Goal: Check status: Check status

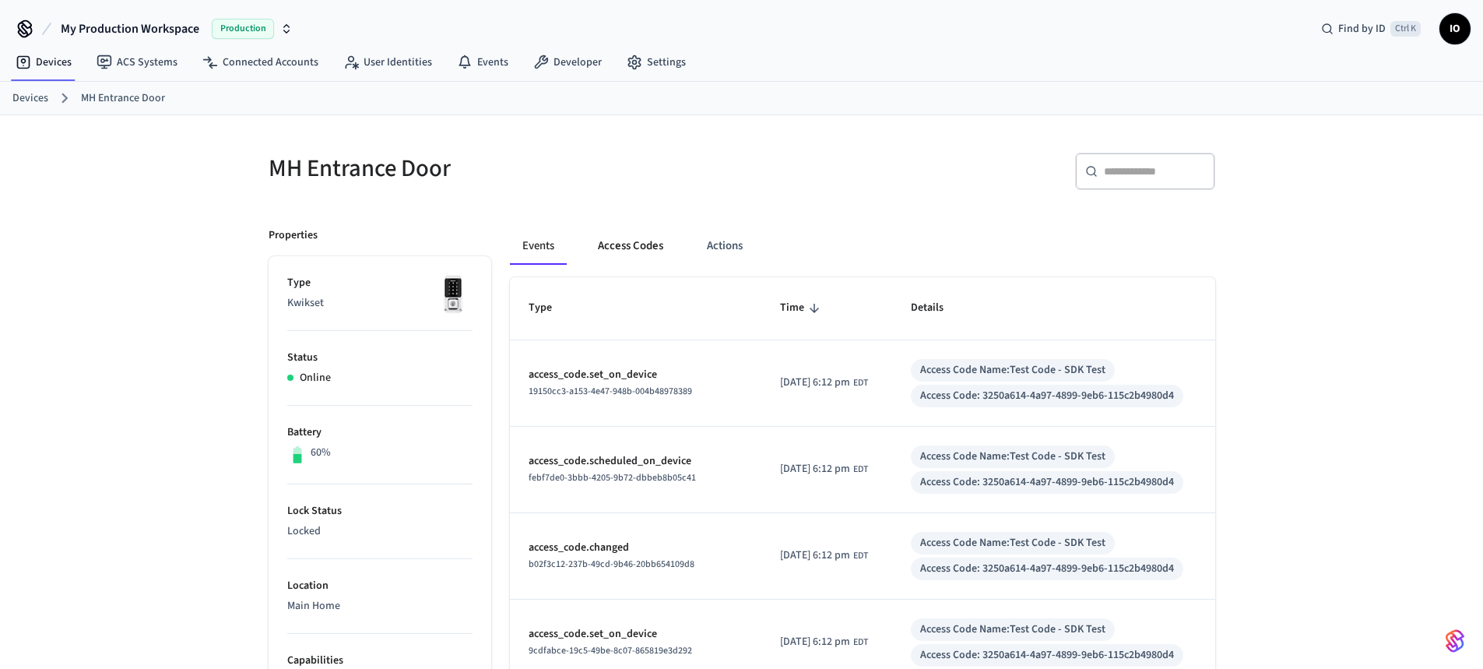
click at [637, 248] on button "Access Codes" at bounding box center [630, 245] width 90 height 37
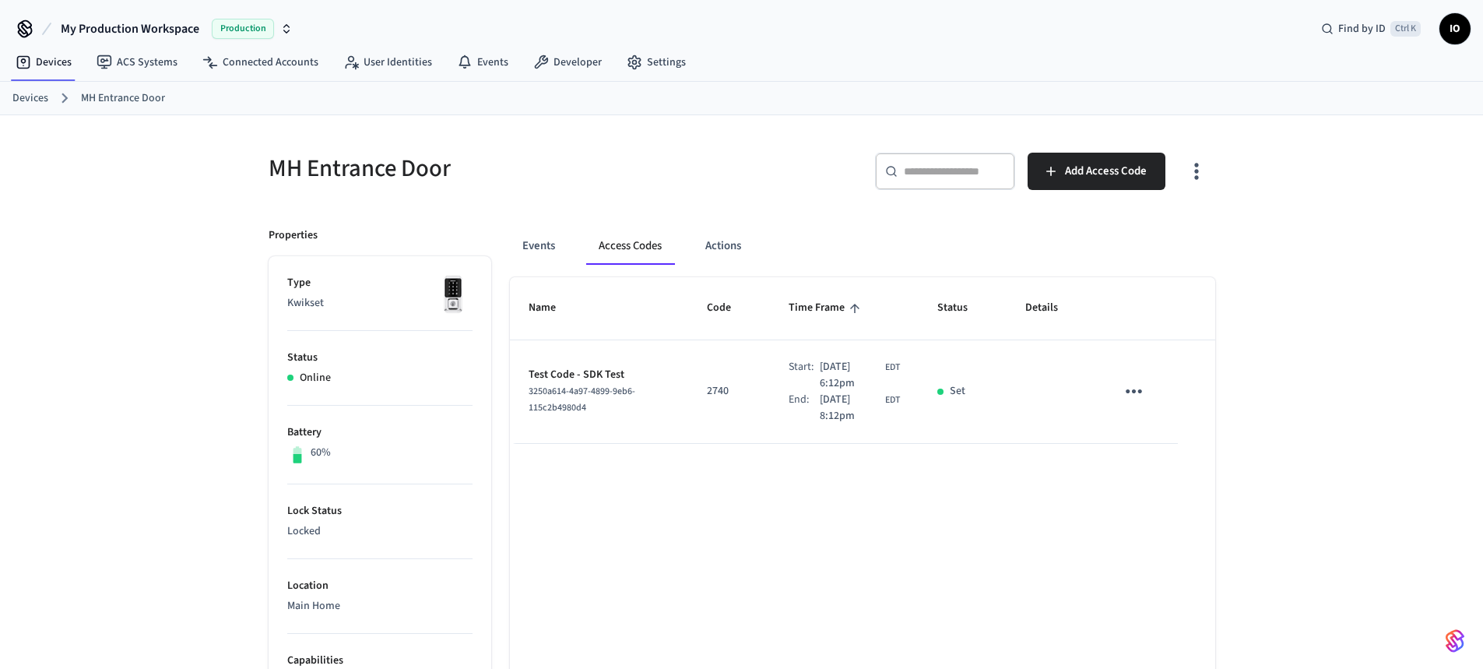
click at [1206, 179] on icon "button" at bounding box center [1196, 171] width 24 height 24
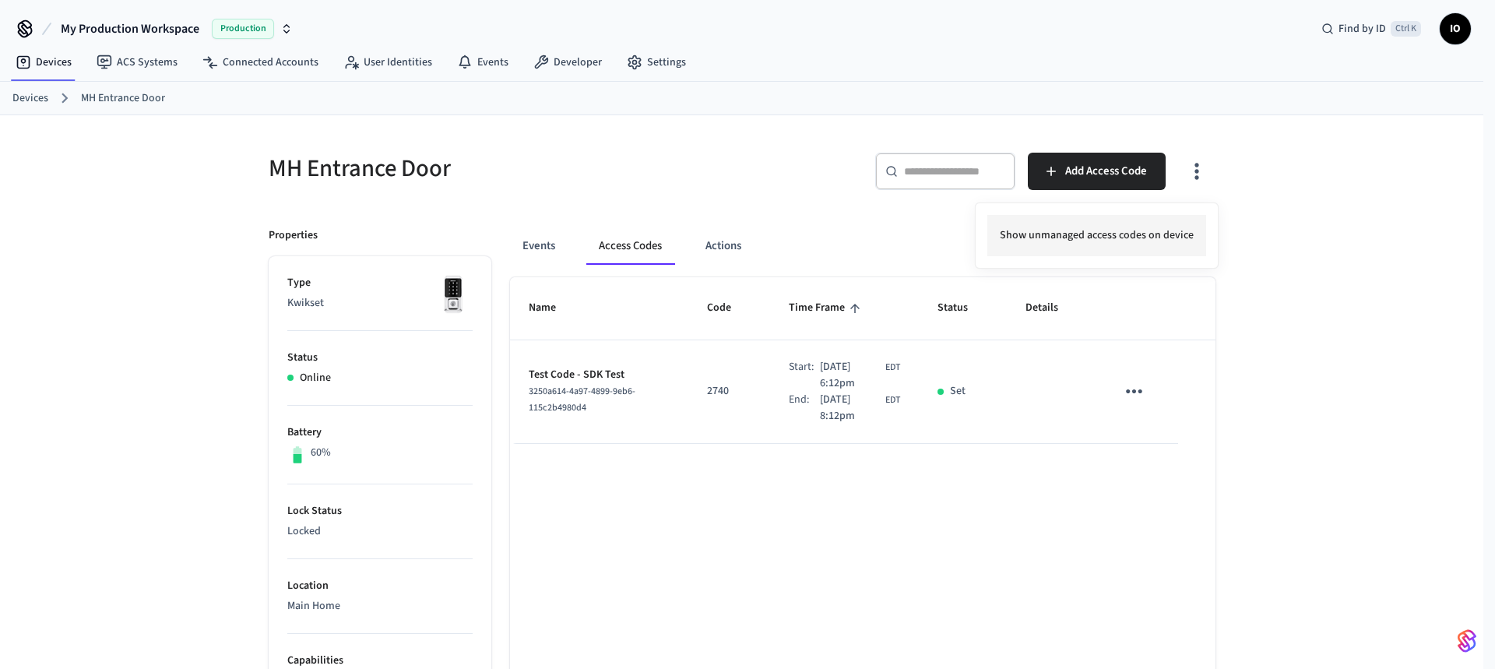
click at [1115, 242] on li "Show unmanaged access codes on device" at bounding box center [1096, 235] width 219 height 41
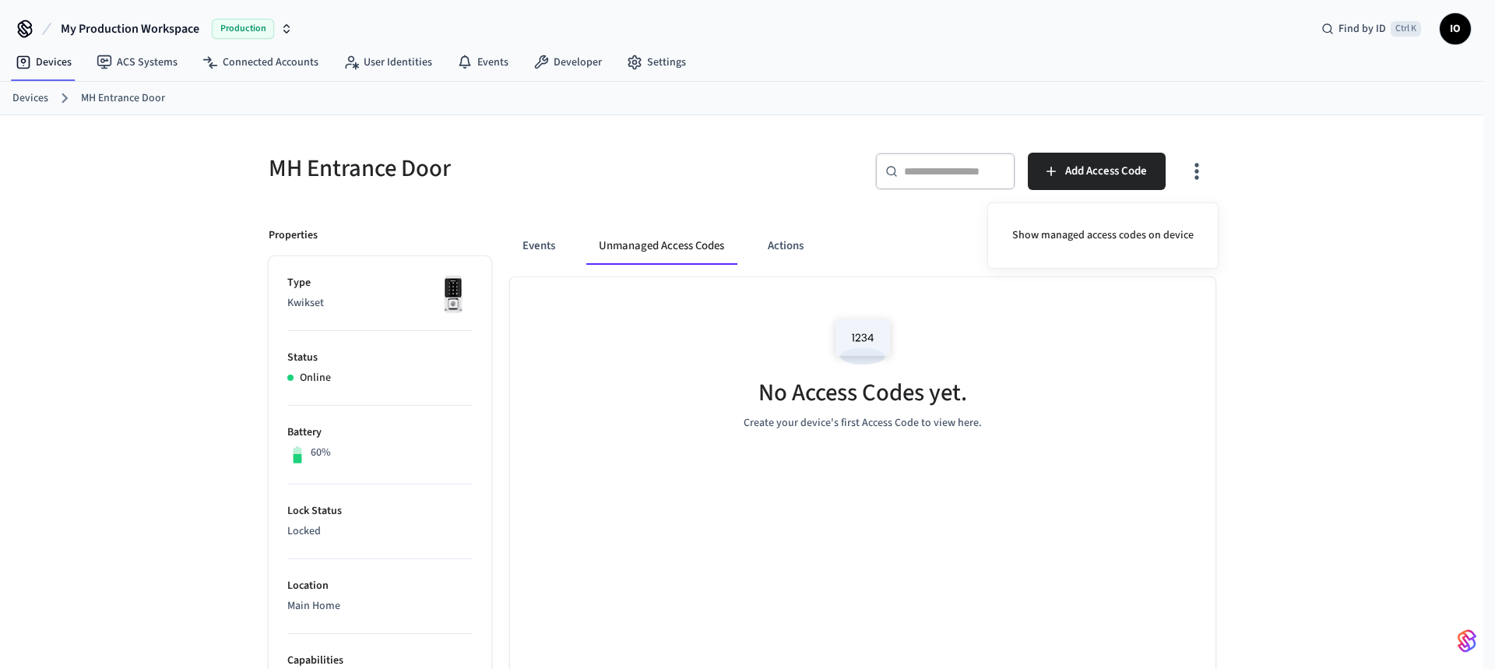
click at [1194, 174] on div at bounding box center [747, 334] width 1495 height 669
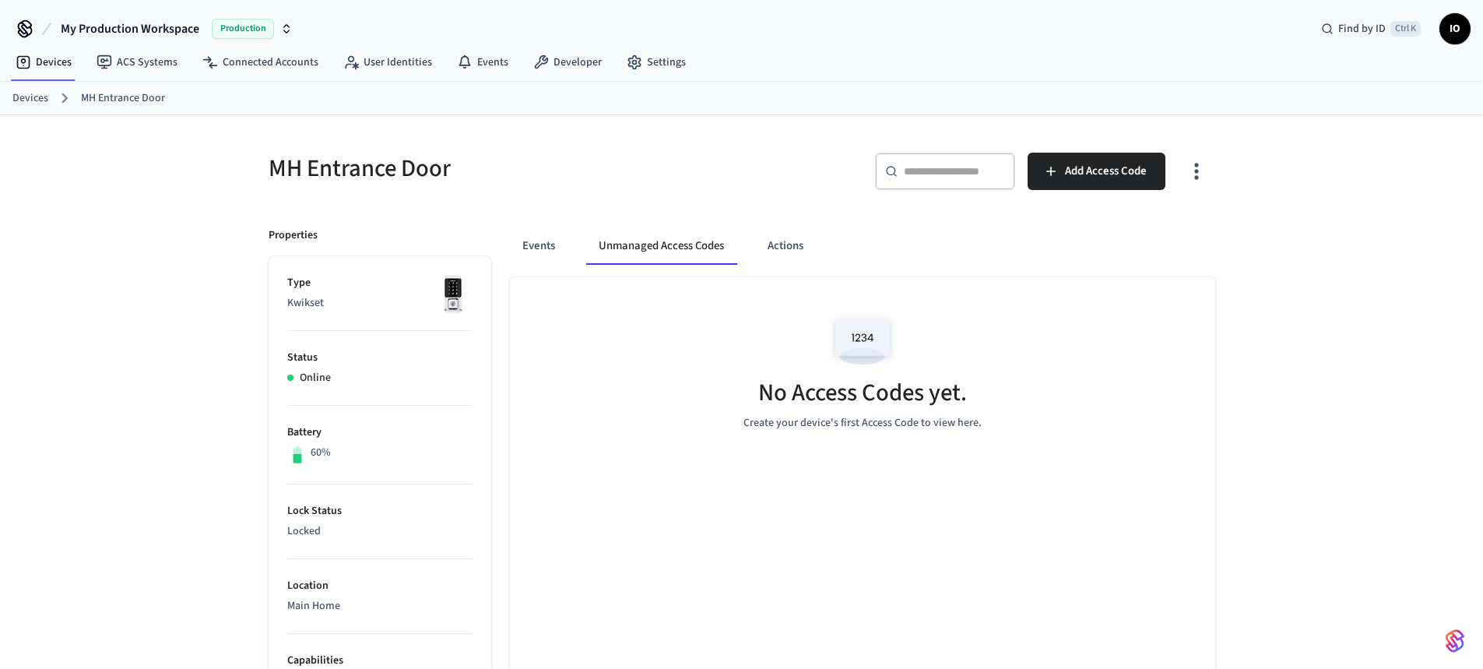
click at [1196, 174] on icon "button" at bounding box center [1196, 171] width 24 height 24
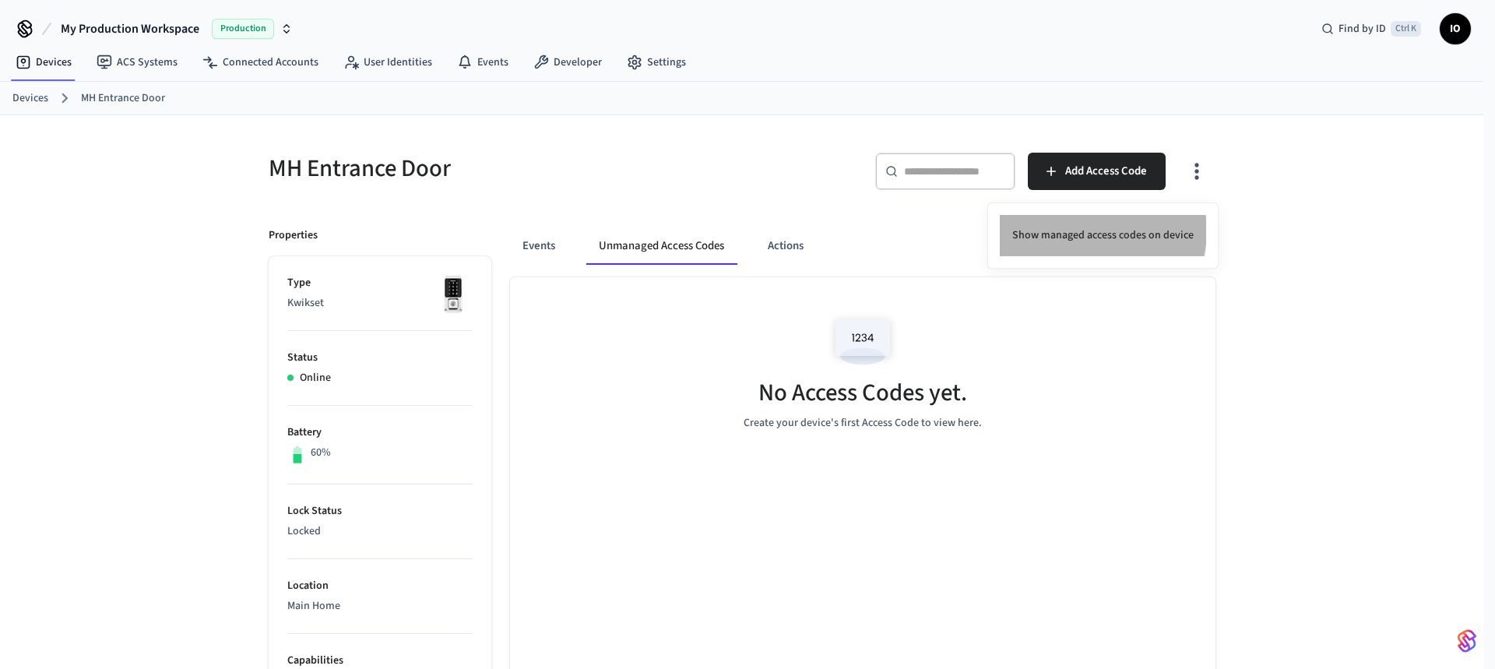
click at [1096, 231] on li "Show managed access codes on device" at bounding box center [1103, 235] width 206 height 41
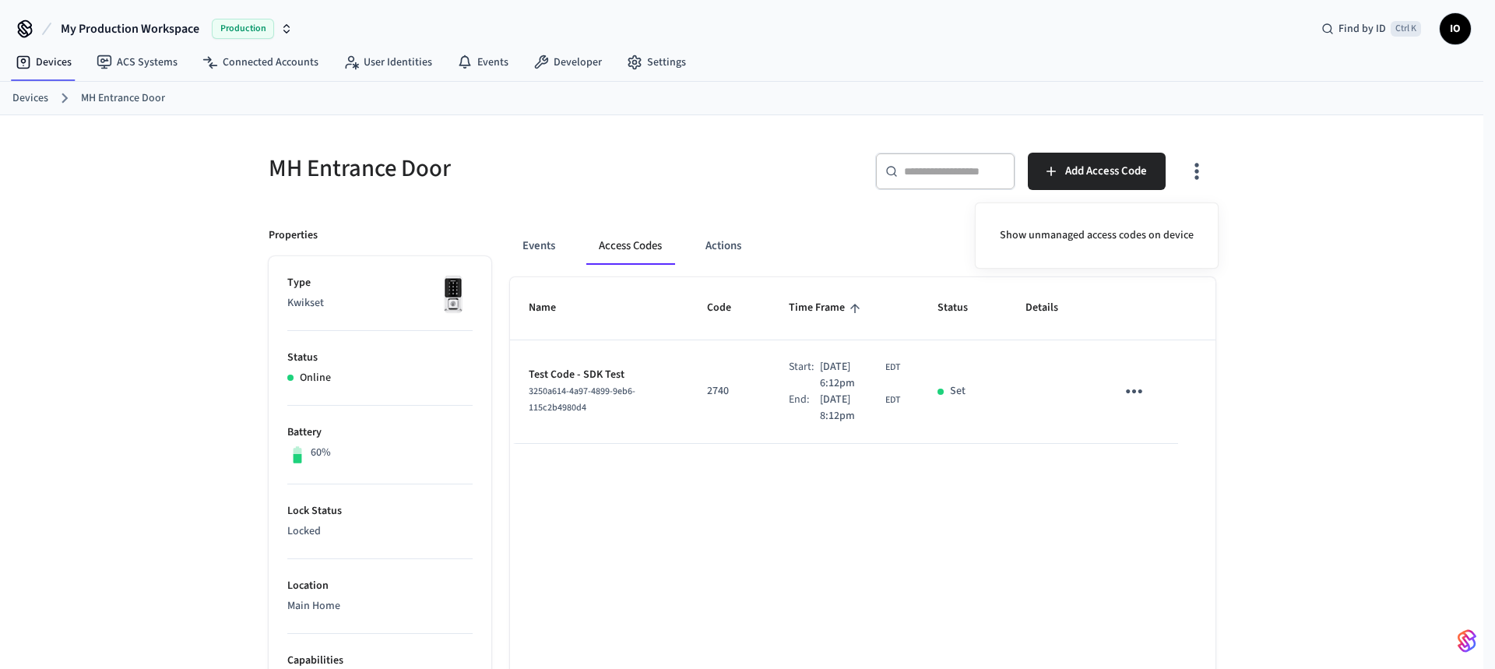
click at [1351, 337] on div at bounding box center [747, 334] width 1495 height 669
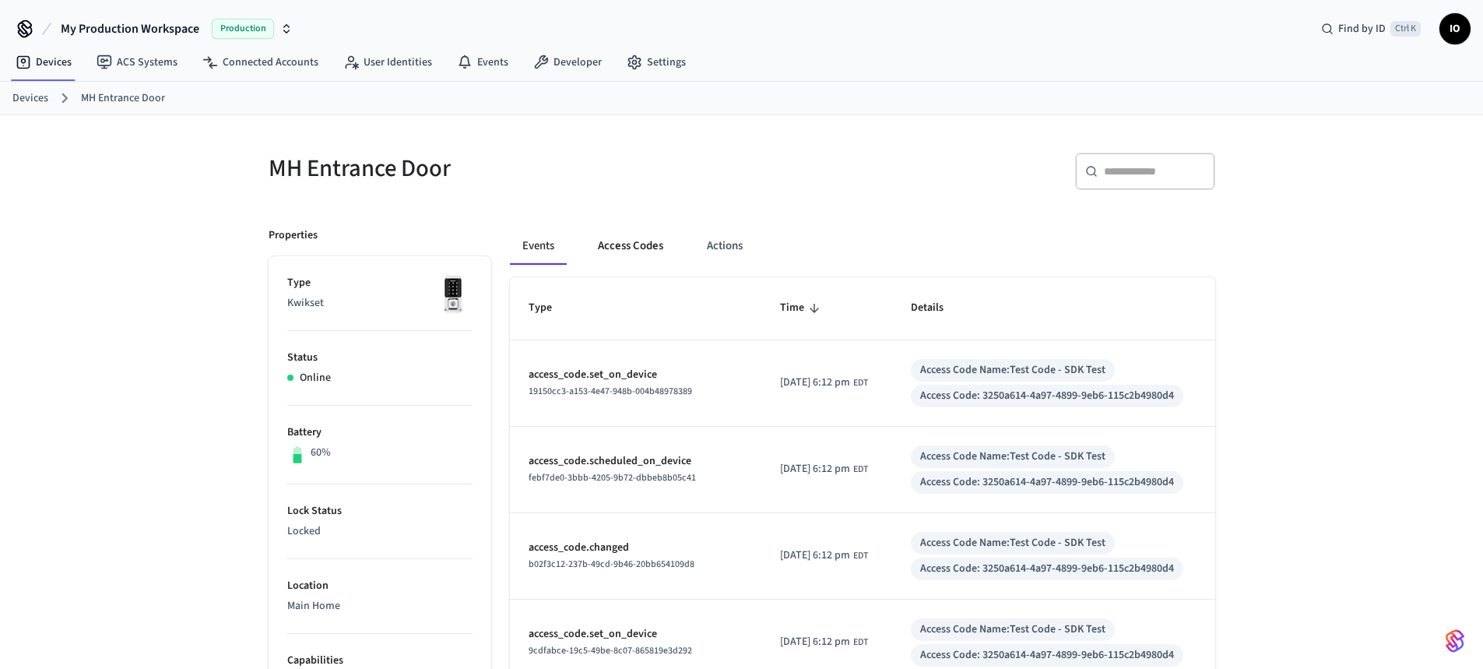
click at [650, 240] on button "Access Codes" at bounding box center [630, 245] width 90 height 37
